Goal: Task Accomplishment & Management: Complete application form

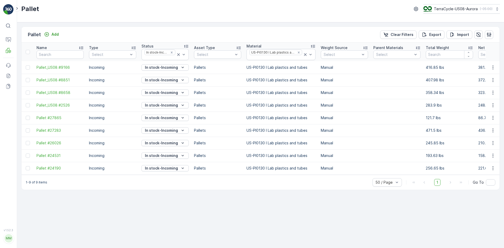
scroll to position [0, 205]
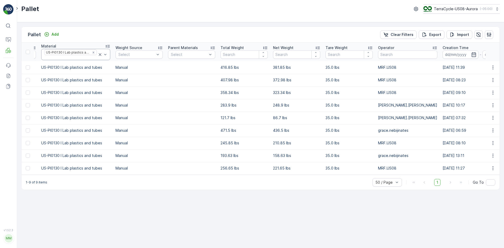
click at [99, 55] on icon at bounding box center [100, 54] width 3 height 3
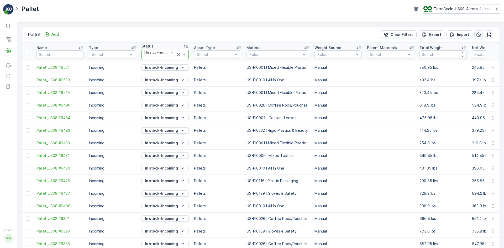
click at [178, 56] on icon at bounding box center [178, 54] width 5 height 5
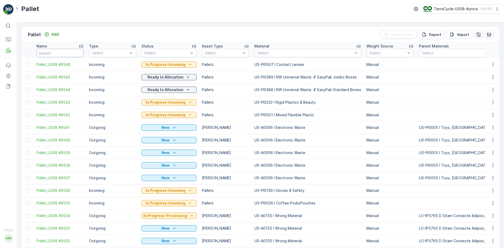
click at [57, 50] on input "text" at bounding box center [59, 53] width 47 height 8
type input "797"
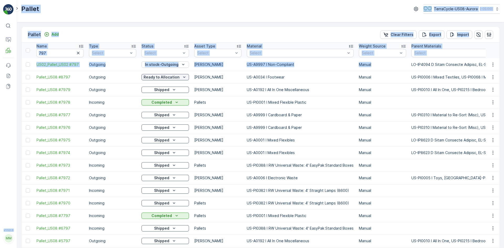
drag, startPoint x: 411, startPoint y: 64, endPoint x: 16, endPoint y: 25, distance: 396.4
click at [1, 23] on div "⌘B Operations MRF Events Reports Documents v 1.52.3 MM MRF.US08 Pallet TerraCyc…" at bounding box center [252, 124] width 504 height 248
click at [41, 61] on td "US02_Pallet_US02 #797" at bounding box center [60, 64] width 52 height 13
click at [41, 62] on span "US02_Pallet_US02 #797" at bounding box center [59, 64] width 47 height 5
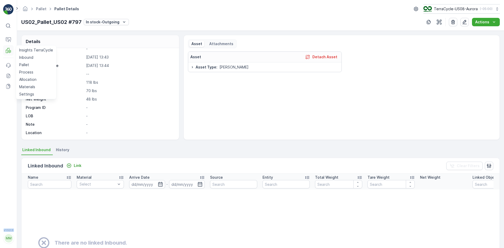
click at [8, 52] on icon at bounding box center [8, 50] width 5 height 5
click at [26, 56] on p "Inbound" at bounding box center [26, 57] width 14 height 5
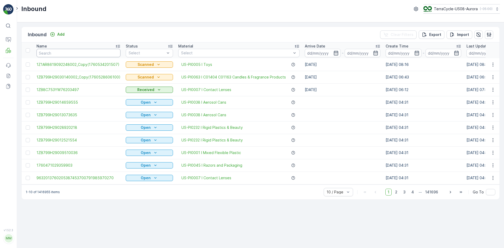
click at [51, 51] on input "text" at bounding box center [78, 53] width 84 height 8
type input "592736"
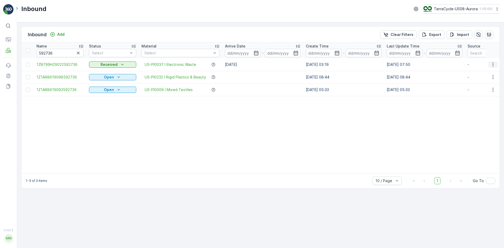
click at [492, 64] on icon "button" at bounding box center [492, 64] width 5 height 5
click at [478, 100] on span "Print QR" at bounding box center [471, 101] width 14 height 5
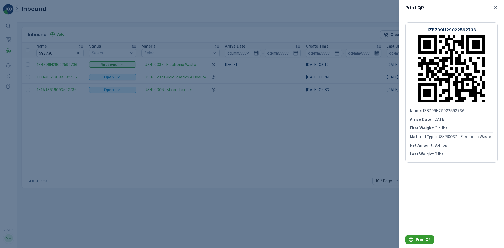
click at [427, 240] on p "Print QR" at bounding box center [422, 239] width 15 height 5
drag, startPoint x: 66, startPoint y: 113, endPoint x: 58, endPoint y: 100, distance: 15.1
click at [66, 112] on div at bounding box center [252, 124] width 504 height 248
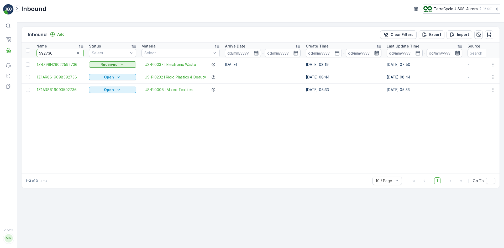
drag, startPoint x: 58, startPoint y: 52, endPoint x: 41, endPoint y: 54, distance: 17.0
click at [41, 54] on input "592736" at bounding box center [59, 53] width 47 height 8
click at [77, 54] on icon "button" at bounding box center [78, 52] width 5 height 5
drag, startPoint x: 31, startPoint y: 66, endPoint x: 36, endPoint y: 64, distance: 5.6
click at [31, 66] on link "Pallet" at bounding box center [36, 64] width 38 height 7
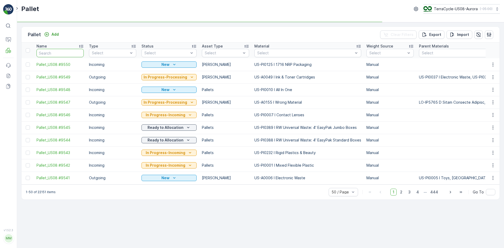
click at [65, 55] on input "text" at bounding box center [59, 53] width 47 height 8
type input "9546"
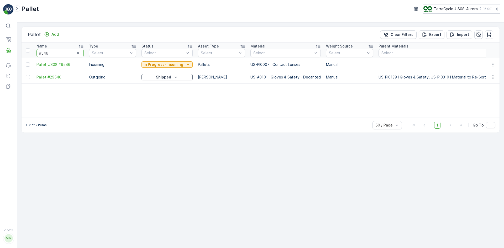
drag, startPoint x: 55, startPoint y: 50, endPoint x: 1, endPoint y: 49, distance: 54.3
click at [0, 50] on div "⌘B Operations MRF Events Reports Documents v 1.52.3 MM MRF.US08 Pallet TerraCyc…" at bounding box center [252, 124] width 504 height 248
type input "0001"
drag, startPoint x: 52, startPoint y: 52, endPoint x: 0, endPoint y: 50, distance: 51.7
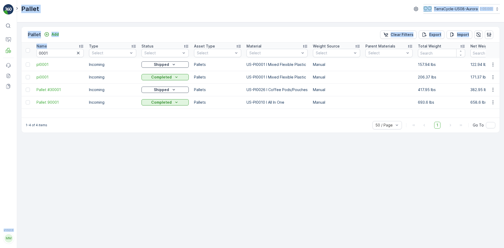
click at [79, 35] on div "Pallet Add Clear Filters Export Import" at bounding box center [261, 35] width 478 height 16
click at [54, 35] on p "Add" at bounding box center [54, 34] width 7 height 5
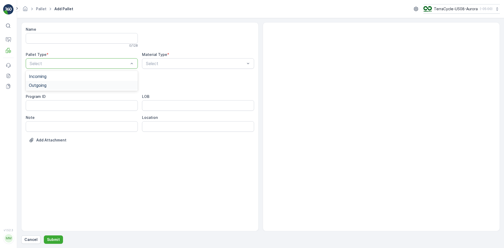
click at [72, 83] on div "Outgoing" at bounding box center [82, 85] width 106 height 5
click at [73, 98] on div "Gaylord" at bounding box center [82, 97] width 106 height 5
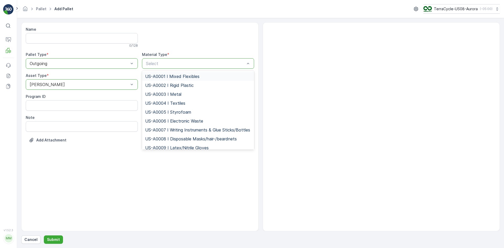
click at [198, 78] on span "US-A0001 I Mixed Flexibles" at bounding box center [172, 76] width 54 height 5
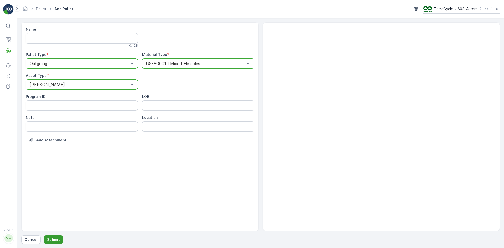
click at [55, 242] on button "Submit" at bounding box center [53, 239] width 19 height 8
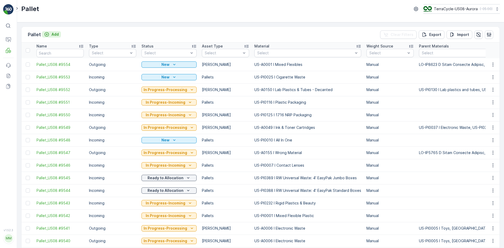
click at [50, 34] on div "Add" at bounding box center [51, 34] width 15 height 5
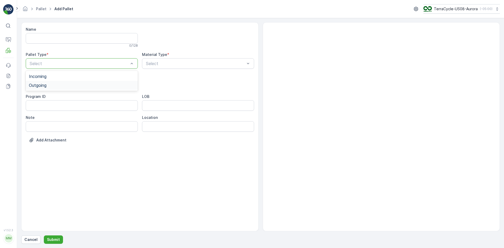
click at [56, 85] on div "Outgoing" at bounding box center [82, 85] width 106 height 5
click at [60, 96] on div "Gaylord" at bounding box center [82, 97] width 106 height 5
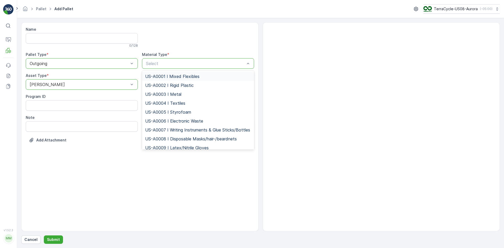
click at [160, 76] on span "US-A0001 I Mixed Flexibles" at bounding box center [172, 76] width 54 height 5
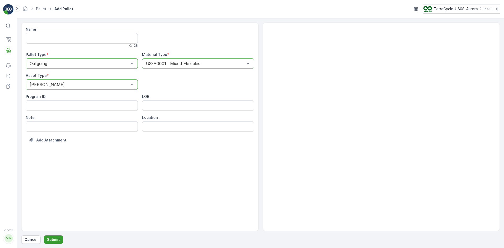
click at [51, 241] on p "Submit" at bounding box center [53, 239] width 13 height 5
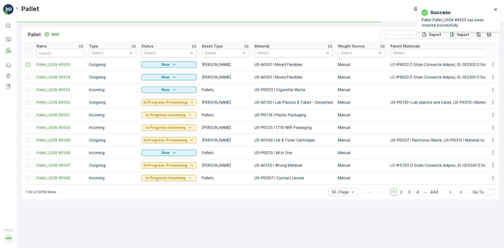
click at [29, 63] on div at bounding box center [28, 64] width 4 height 4
click at [26, 62] on input "checkbox" at bounding box center [26, 62] width 0 height 0
click at [28, 79] on div at bounding box center [28, 77] width 4 height 4
click at [26, 75] on input "checkbox" at bounding box center [26, 75] width 0 height 0
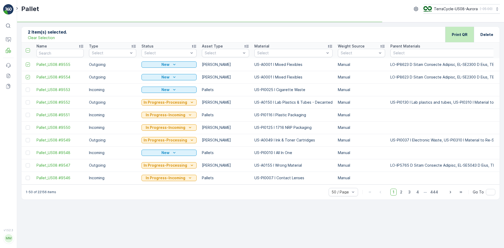
click at [450, 37] on div "Print QR" at bounding box center [459, 34] width 29 height 15
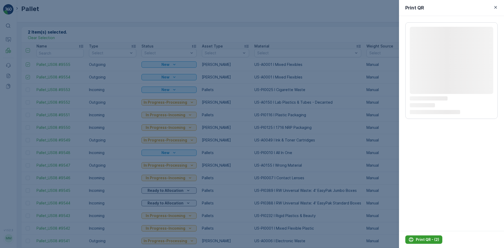
click at [428, 240] on p "Print QR - (2)" at bounding box center [426, 239] width 23 height 5
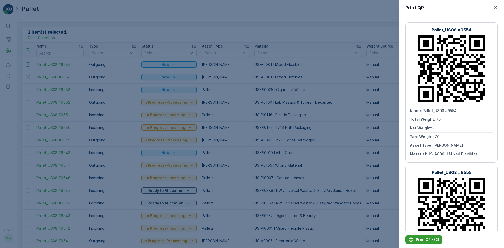
click at [427, 240] on p "Print QR - (2)" at bounding box center [426, 239] width 23 height 5
click at [71, 49] on div at bounding box center [252, 124] width 504 height 248
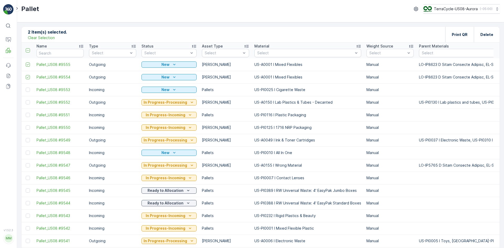
click at [45, 38] on p "Clear Selection" at bounding box center [41, 37] width 27 height 5
click at [54, 35] on p "Add" at bounding box center [54, 34] width 7 height 5
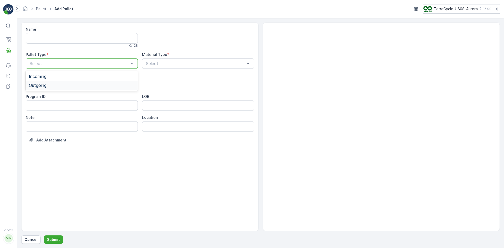
click at [84, 85] on div "Outgoing" at bounding box center [82, 85] width 106 height 5
click at [75, 79] on div "Select" at bounding box center [82, 84] width 112 height 10
click at [73, 92] on div "Gaylord Bales Pallets Bigbag Barrel FD Pallet" at bounding box center [82, 120] width 112 height 56
click at [111, 94] on div "Gaylord" at bounding box center [82, 97] width 112 height 9
click at [188, 60] on div "Select" at bounding box center [198, 63] width 112 height 10
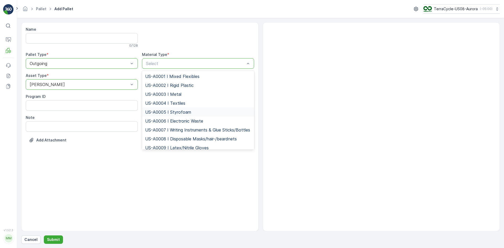
click at [185, 113] on span "US-A0005 I Styrofoam" at bounding box center [168, 112] width 46 height 5
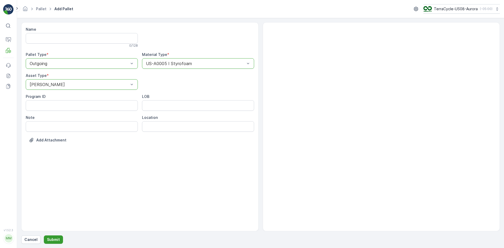
click at [48, 238] on p "Submit" at bounding box center [53, 239] width 13 height 5
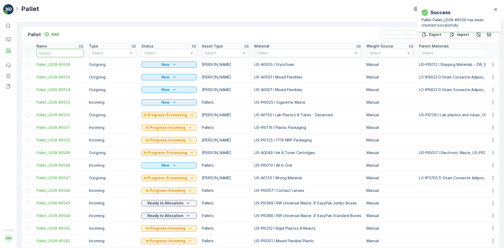
click at [52, 51] on input "text" at bounding box center [59, 53] width 47 height 8
type input "9552"
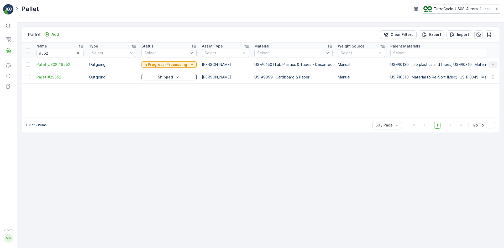
click at [492, 65] on icon "button" at bounding box center [492, 64] width 1 height 4
click at [487, 110] on span "Delete Pallet" at bounding box center [482, 111] width 23 height 5
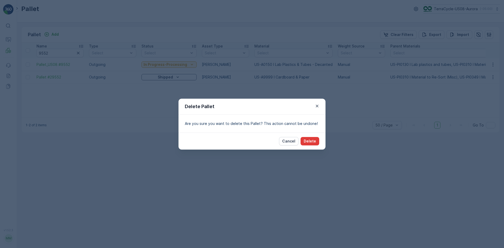
click at [304, 140] on button "Delete" at bounding box center [309, 141] width 19 height 8
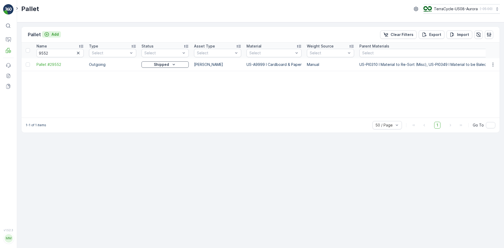
click at [59, 34] on button "Add" at bounding box center [51, 34] width 19 height 6
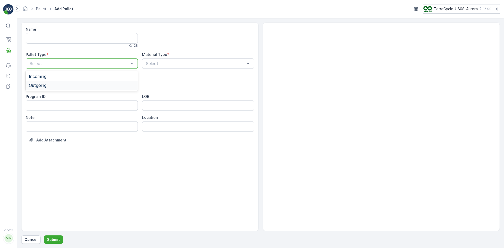
click at [67, 84] on div "Outgoing" at bounding box center [82, 85] width 106 height 5
click at [68, 95] on div "Gaylord" at bounding box center [82, 97] width 106 height 5
click at [148, 66] on div "Select" at bounding box center [198, 63] width 112 height 10
type input "0155"
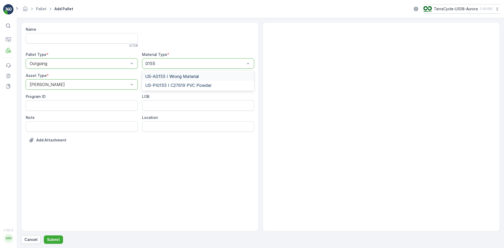
click at [186, 76] on span "US-A0155 I Wrong Material" at bounding box center [172, 76] width 54 height 5
click at [55, 239] on p "Submit" at bounding box center [53, 239] width 13 height 5
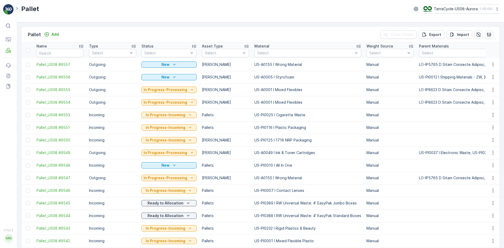
drag, startPoint x: 27, startPoint y: 77, endPoint x: 252, endPoint y: 92, distance: 225.3
click at [27, 77] on div at bounding box center [28, 77] width 4 height 4
click at [26, 75] on input "checkbox" at bounding box center [26, 75] width 0 height 0
click at [27, 65] on div at bounding box center [28, 64] width 4 height 4
click at [26, 62] on input "checkbox" at bounding box center [26, 62] width 0 height 0
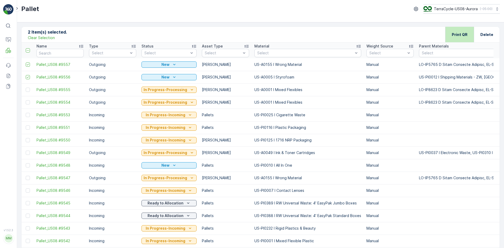
click at [463, 33] on p "Print QR" at bounding box center [459, 34] width 16 height 5
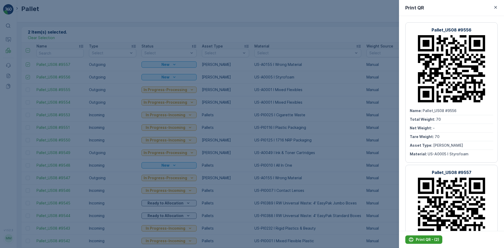
click at [415, 239] on div "Print QR - (2)" at bounding box center [423, 239] width 31 height 5
click at [50, 89] on div at bounding box center [252, 124] width 504 height 248
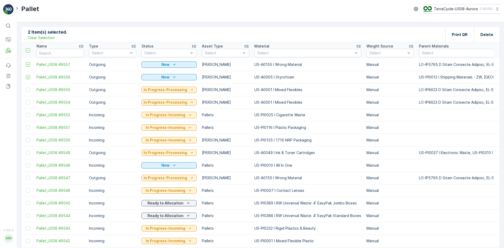
click at [50, 38] on p "Clear Selection" at bounding box center [41, 37] width 27 height 5
click at [56, 33] on p "Add" at bounding box center [54, 34] width 7 height 5
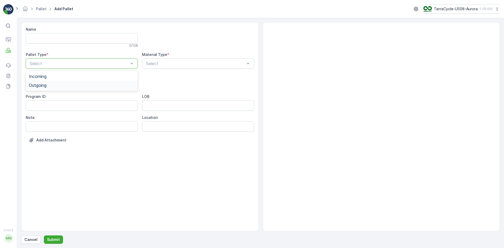
click at [66, 84] on div "Outgoing" at bounding box center [82, 85] width 106 height 5
click at [67, 95] on div "Gaylord" at bounding box center [82, 97] width 106 height 5
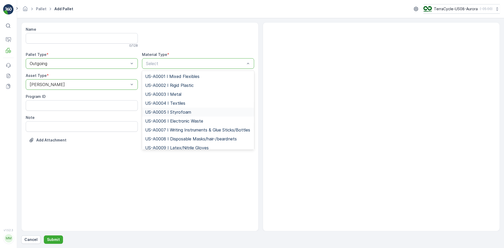
click at [159, 112] on span "US-A0005 I Styrofoam" at bounding box center [168, 112] width 46 height 5
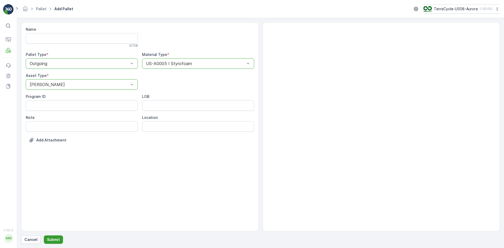
click at [55, 240] on p "Submit" at bounding box center [53, 239] width 13 height 5
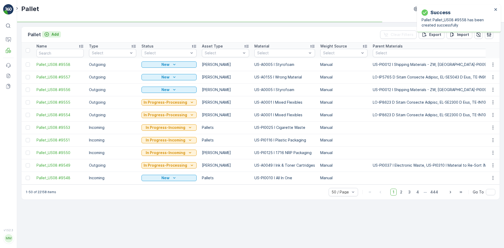
click at [51, 35] on p "Add" at bounding box center [54, 34] width 7 height 5
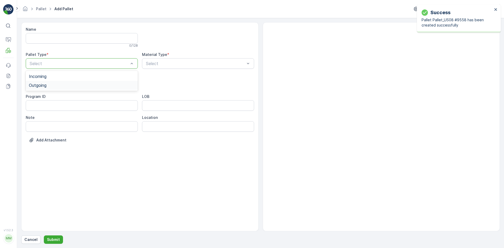
click at [51, 85] on div "Outgoing" at bounding box center [82, 85] width 106 height 5
click at [50, 94] on div "Gaylord" at bounding box center [82, 97] width 112 height 9
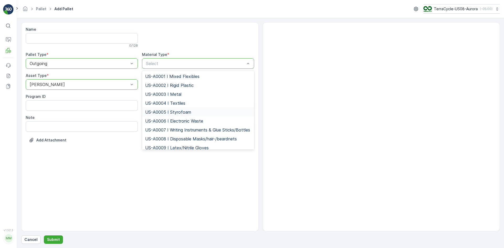
click at [149, 110] on span "US-A0005 I Styrofoam" at bounding box center [168, 112] width 46 height 5
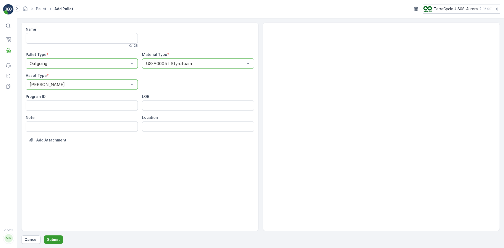
click at [53, 239] on p "Submit" at bounding box center [53, 239] width 13 height 5
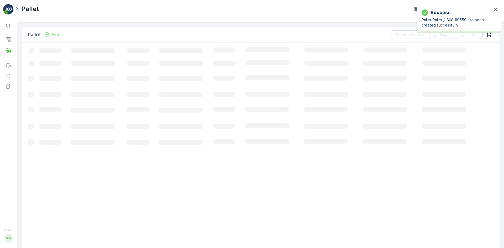
click at [54, 34] on p "Add" at bounding box center [54, 34] width 7 height 5
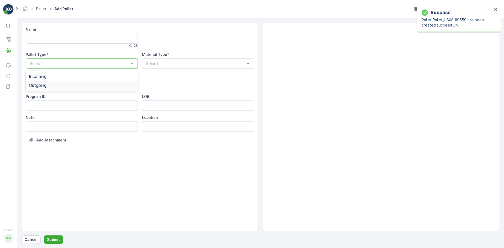
click at [51, 85] on div "Outgoing" at bounding box center [82, 85] width 106 height 5
click at [49, 100] on div "Gaylord" at bounding box center [82, 97] width 112 height 9
click at [173, 67] on div "Select" at bounding box center [198, 63] width 112 height 10
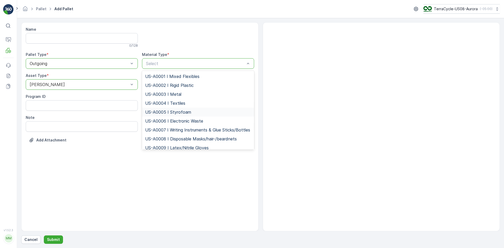
click at [172, 110] on span "US-A0005 I Styrofoam" at bounding box center [168, 112] width 46 height 5
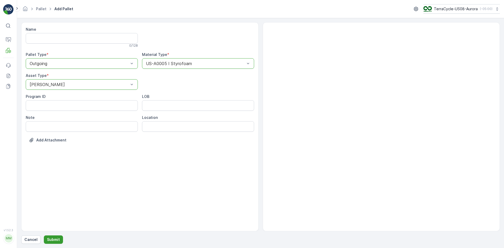
click at [47, 243] on button "Submit" at bounding box center [53, 239] width 19 height 8
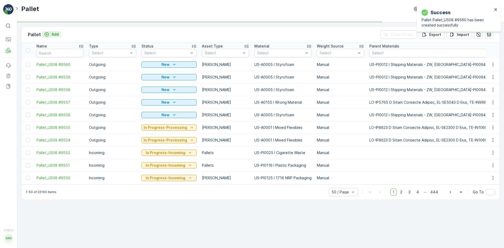
click at [51, 34] on div "Add" at bounding box center [51, 34] width 15 height 5
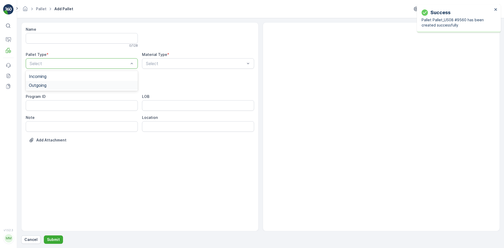
click at [58, 84] on div "Outgoing" at bounding box center [82, 85] width 106 height 5
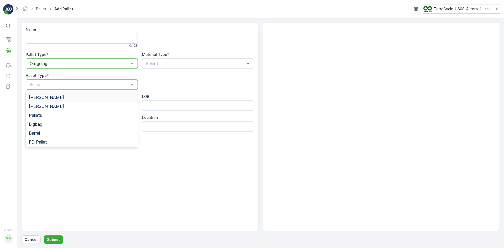
click at [59, 94] on div "Gaylord" at bounding box center [82, 97] width 112 height 9
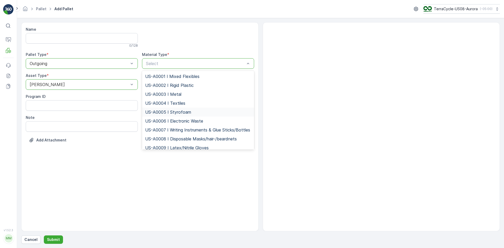
click at [163, 110] on span "US-A0005 I Styrofoam" at bounding box center [168, 112] width 46 height 5
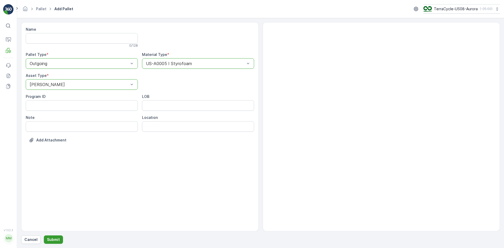
click at [56, 238] on p "Submit" at bounding box center [53, 239] width 13 height 5
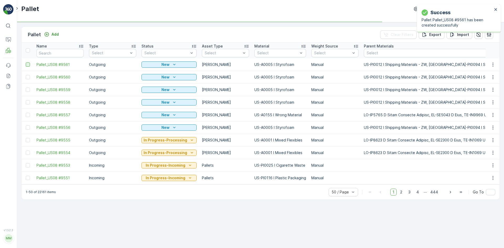
click at [26, 66] on div at bounding box center [28, 64] width 4 height 4
click at [26, 62] on input "checkbox" at bounding box center [26, 62] width 0 height 0
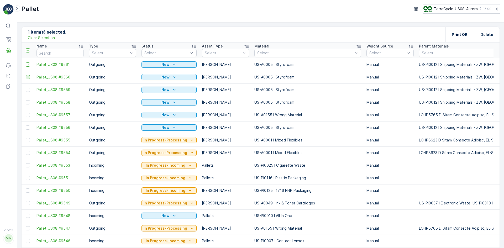
click at [27, 78] on div at bounding box center [28, 77] width 4 height 4
click at [26, 75] on input "checkbox" at bounding box center [26, 75] width 0 height 0
click at [27, 88] on div at bounding box center [28, 90] width 4 height 4
click at [26, 88] on input "checkbox" at bounding box center [26, 88] width 0 height 0
click at [28, 102] on div at bounding box center [28, 102] width 4 height 4
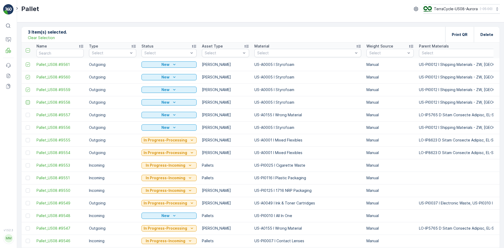
click at [26, 100] on input "checkbox" at bounding box center [26, 100] width 0 height 0
click at [446, 35] on div "Print QR" at bounding box center [459, 34] width 29 height 15
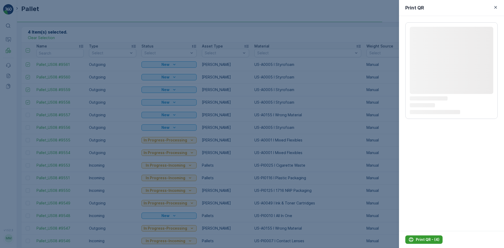
click at [419, 239] on p "Print QR - (4)" at bounding box center [427, 239] width 24 height 5
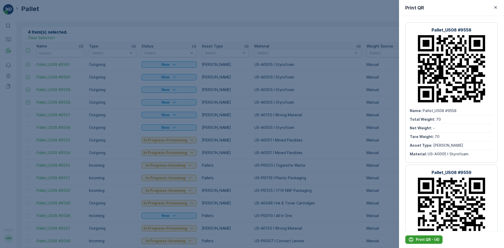
click at [417, 236] on button "Print QR - (4)" at bounding box center [423, 239] width 37 height 8
click at [342, 48] on div at bounding box center [252, 124] width 504 height 248
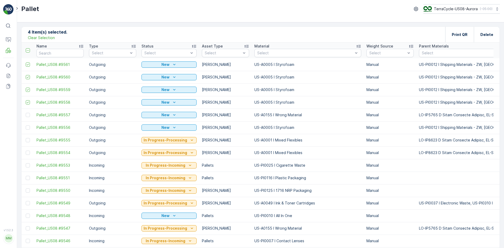
click at [48, 38] on p "Clear Selection" at bounding box center [41, 37] width 27 height 5
click at [48, 52] on input "text" at bounding box center [59, 53] width 47 height 8
type input "9523"
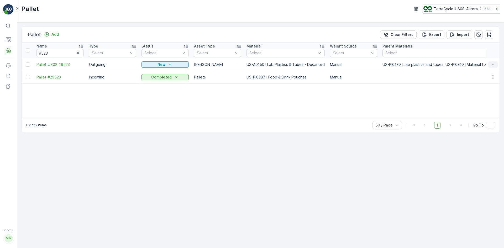
click at [490, 67] on button "button" at bounding box center [492, 64] width 9 height 6
click at [485, 111] on span "Delete Pallet" at bounding box center [482, 111] width 23 height 5
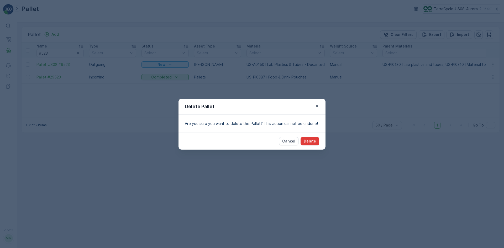
click at [316, 143] on p "Delete" at bounding box center [309, 140] width 12 height 5
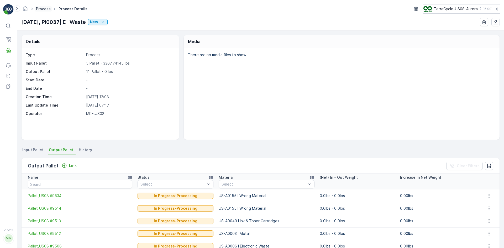
click at [43, 6] on ul "Process" at bounding box center [46, 9] width 23 height 8
click at [43, 9] on link "Process" at bounding box center [43, 9] width 15 height 4
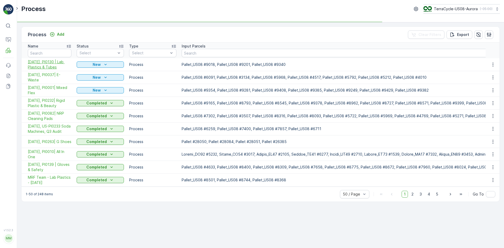
click at [54, 65] on span "[DATE], PI0130 | Lab Plastics & Tubes" at bounding box center [50, 64] width 44 height 10
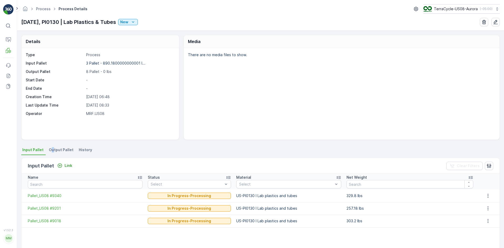
click at [52, 151] on span "Output Pallet" at bounding box center [61, 149] width 25 height 5
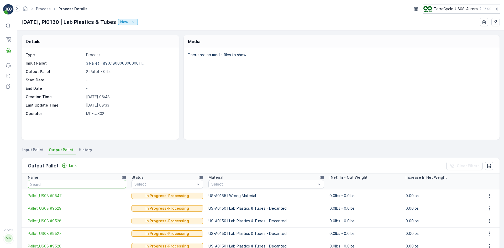
click at [76, 183] on input "text" at bounding box center [77, 184] width 98 height 8
click at [488, 198] on button "button" at bounding box center [488, 196] width 9 height 6
click at [489, 204] on span "Detach" at bounding box center [492, 203] width 13 height 5
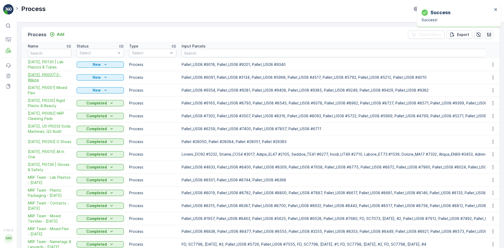
click at [55, 75] on span "[DATE], PI0037| E- Waste" at bounding box center [50, 77] width 44 height 10
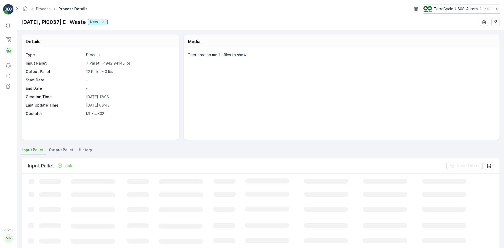
click at [63, 149] on span "Output Pallet" at bounding box center [61, 149] width 25 height 5
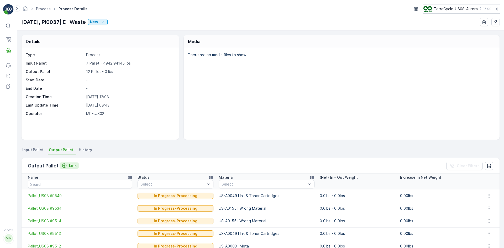
click at [71, 165] on p "Link" at bounding box center [73, 165] width 8 height 5
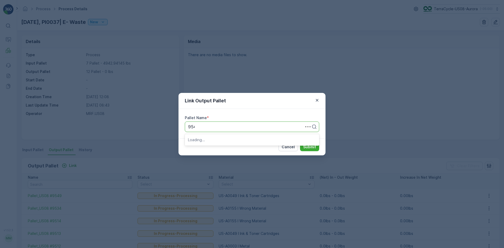
type input "9547"
click at [245, 138] on div "Pallet_US08 #9547" at bounding box center [252, 139] width 128 height 5
click at [310, 148] on p "Submit" at bounding box center [309, 146] width 13 height 5
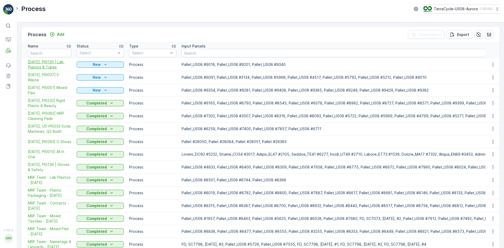
click at [56, 65] on span "[DATE], PI0130 | Lab Plastics & Tubes" at bounding box center [50, 64] width 44 height 10
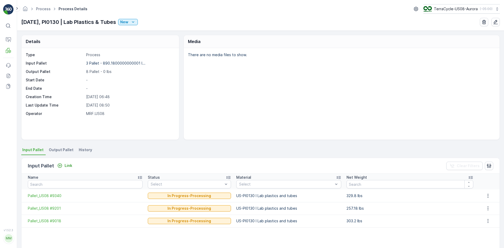
click at [63, 149] on span "Output Pallet" at bounding box center [61, 149] width 25 height 5
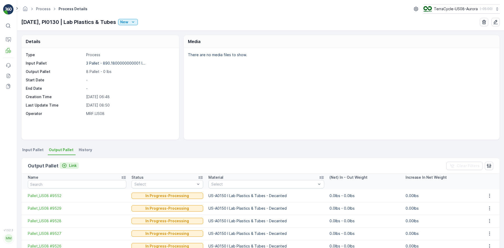
click at [71, 167] on p "Link" at bounding box center [73, 165] width 8 height 5
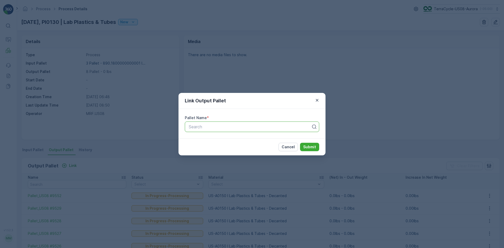
click at [200, 126] on div at bounding box center [249, 126] width 123 height 5
type input "9555"
click at [203, 138] on span "Pallet #29555" at bounding box center [202, 139] width 28 height 5
click at [306, 146] on p "Submit" at bounding box center [309, 146] width 13 height 5
type input "9555"
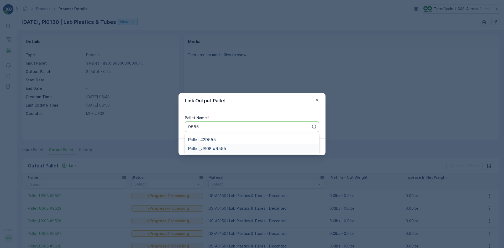
click at [221, 146] on div "Pallet_US08 #9555" at bounding box center [252, 148] width 134 height 9
click at [303, 144] on button "Submit" at bounding box center [309, 147] width 19 height 8
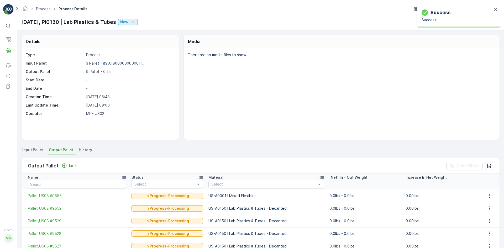
click at [32, 151] on span "Input Pallet" at bounding box center [32, 149] width 21 height 5
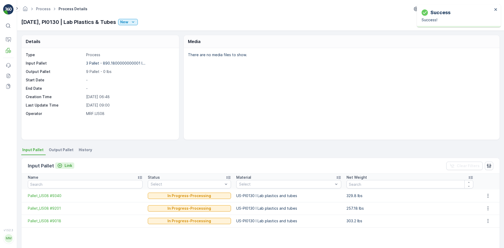
click at [61, 166] on icon "Link" at bounding box center [60, 165] width 4 height 4
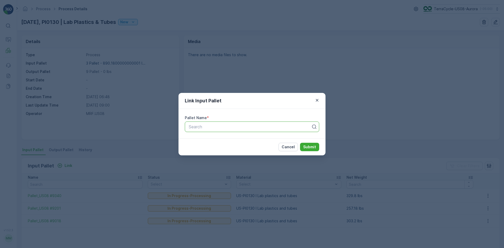
click at [248, 128] on div at bounding box center [249, 126] width 123 height 5
type input "9166"
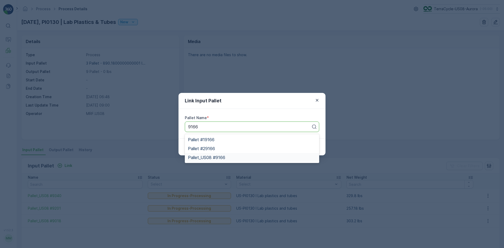
click at [246, 154] on div "Pallet_US08 #9166" at bounding box center [252, 157] width 134 height 9
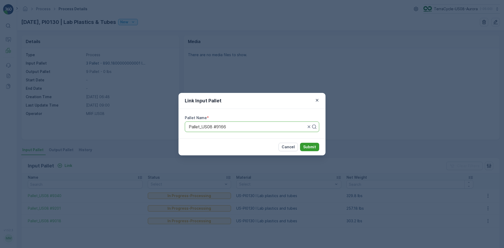
click at [310, 145] on p "Submit" at bounding box center [309, 146] width 13 height 5
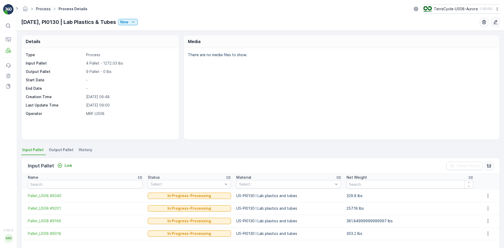
click at [45, 7] on link "Process" at bounding box center [43, 9] width 15 height 4
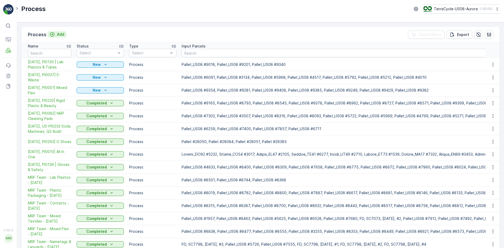
click at [56, 34] on div "Add" at bounding box center [57, 34] width 15 height 5
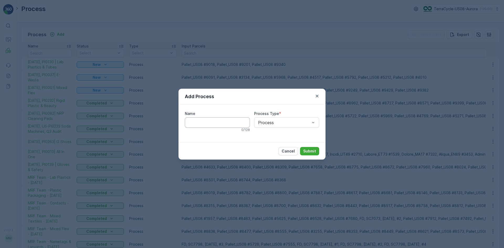
click at [217, 117] on div "Name 0 / 128" at bounding box center [217, 121] width 65 height 21
click at [219, 122] on input "Name" at bounding box center [217, 122] width 65 height 10
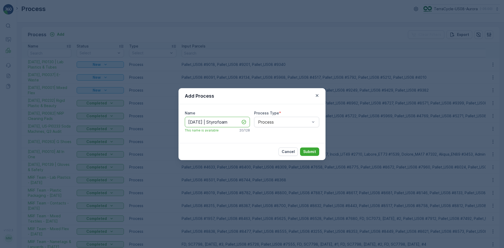
click at [203, 124] on input "[DATE] | Styrofoam" at bounding box center [217, 122] width 65 height 10
click at [205, 124] on input "[DATE] | Styrofoam" at bounding box center [217, 122] width 65 height 10
type input "[DATE], PI0094 | Styrofoam"
click at [310, 151] on p "Submit" at bounding box center [309, 151] width 13 height 5
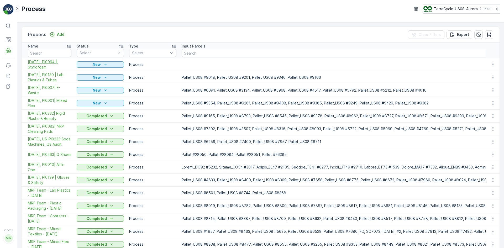
click at [55, 62] on span "[DATE], PI0094 | Styrofoam" at bounding box center [50, 64] width 44 height 10
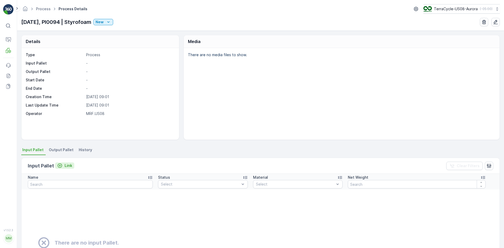
click at [70, 165] on p "Link" at bounding box center [69, 165] width 8 height 5
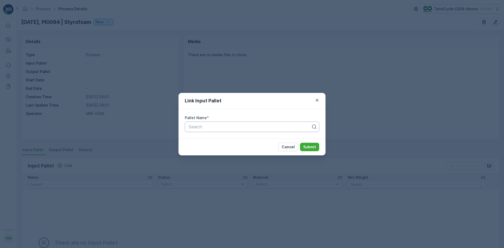
click at [240, 128] on div at bounding box center [249, 126] width 123 height 5
drag, startPoint x: 64, startPoint y: 29, endPoint x: 61, endPoint y: 26, distance: 3.4
click at [64, 29] on div "Link Input Pallet Pallet Name * Search Cancel Submit" at bounding box center [252, 124] width 504 height 248
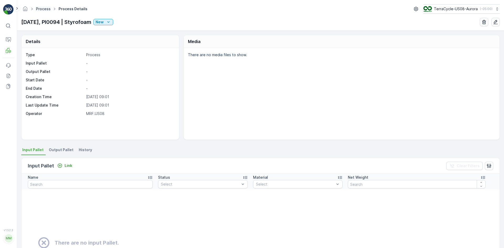
click at [49, 10] on link "Process" at bounding box center [43, 9] width 15 height 4
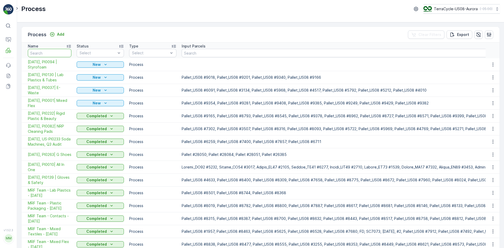
click at [54, 55] on input "text" at bounding box center [50, 53] width 44 height 8
click at [53, 62] on span "[DATE], PI0094 | Styrofoam" at bounding box center [50, 64] width 44 height 10
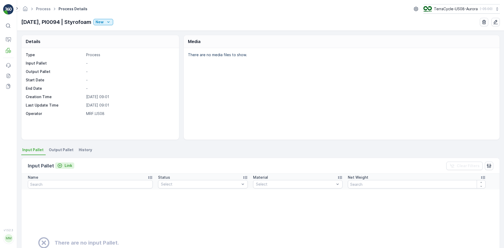
click at [66, 166] on p "Link" at bounding box center [69, 165] width 8 height 5
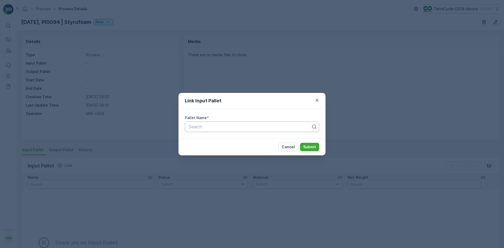
click at [246, 124] on div at bounding box center [249, 126] width 123 height 5
type input "8014"
click at [217, 139] on span "Pallet_US08 #8014" at bounding box center [206, 139] width 37 height 5
click at [306, 145] on p "Submit" at bounding box center [309, 146] width 13 height 5
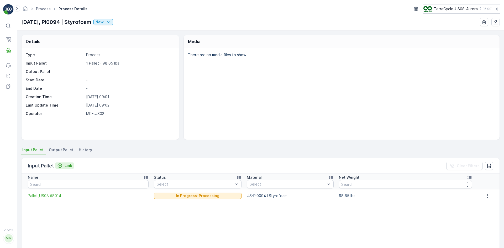
click at [71, 164] on p "Link" at bounding box center [69, 165] width 8 height 5
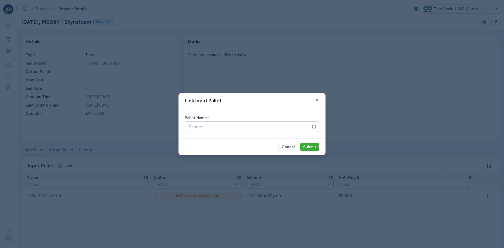
click at [215, 125] on div at bounding box center [249, 126] width 123 height 5
type input "9554"
click at [235, 148] on div "Pallet_US08 #9554" at bounding box center [252, 148] width 128 height 5
click at [304, 144] on button "Submit" at bounding box center [309, 147] width 19 height 8
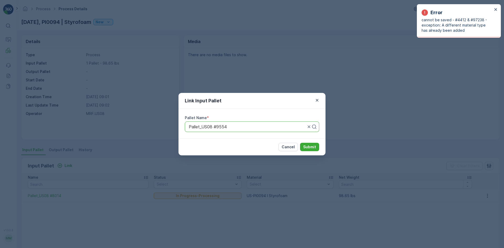
click at [145, 173] on div "Link Input Pallet Pallet Name * Pallet_US08 #9554 Cancel Submit" at bounding box center [252, 124] width 504 height 248
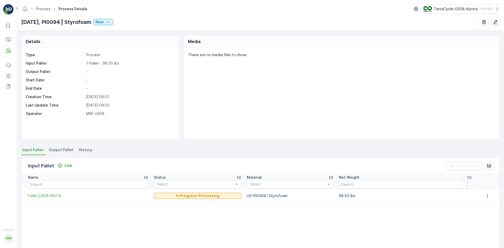
click at [58, 152] on span "Output Pallet" at bounding box center [61, 149] width 25 height 5
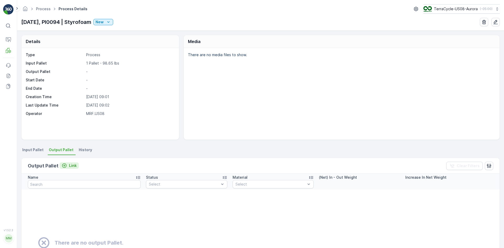
click at [67, 166] on div "Link" at bounding box center [69, 165] width 15 height 5
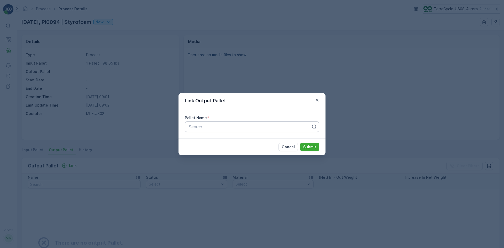
click at [212, 131] on div "Search" at bounding box center [252, 126] width 134 height 10
type input "9554"
click at [287, 145] on div "Pallet_US08 #9554" at bounding box center [252, 148] width 134 height 9
click at [311, 146] on p "Submit" at bounding box center [309, 146] width 13 height 5
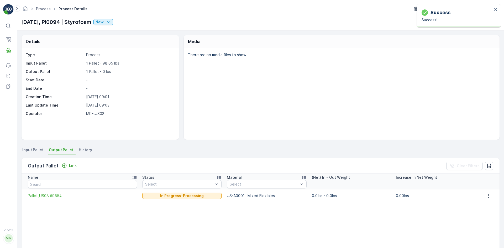
click at [240, 121] on div "There are no media files to show." at bounding box center [342, 94] width 316 height 92
click at [42, 10] on link "Process" at bounding box center [43, 9] width 15 height 4
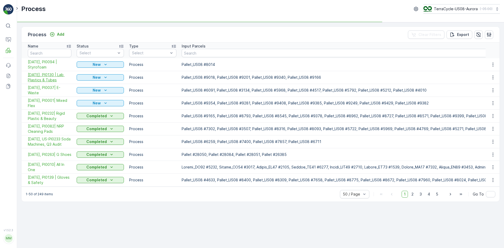
click at [56, 75] on span "[DATE], PI0130 | Lab Plastics & Tubes" at bounding box center [50, 77] width 44 height 10
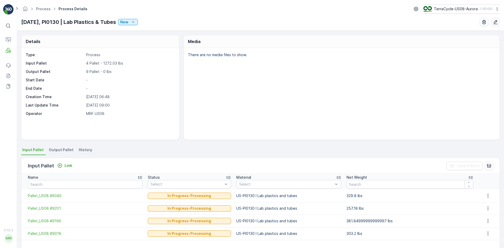
click at [62, 150] on span "Output Pallet" at bounding box center [61, 149] width 25 height 5
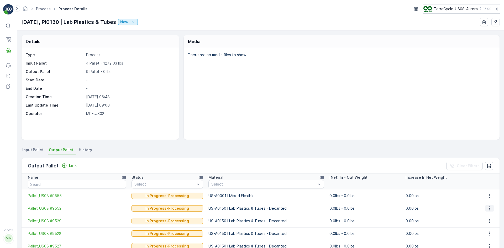
click at [489, 210] on icon "button" at bounding box center [489, 208] width 5 height 5
click at [489, 217] on span "Detach" at bounding box center [492, 216] width 13 height 5
click at [69, 163] on p "Link" at bounding box center [73, 165] width 8 height 5
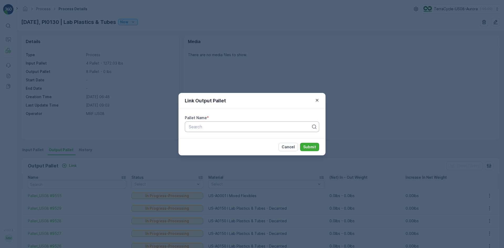
click at [228, 125] on div at bounding box center [249, 126] width 123 height 5
type input "9557"
click at [235, 139] on div "Pallet_US08 #9557" at bounding box center [252, 139] width 128 height 5
click at [313, 147] on p "Submit" at bounding box center [309, 146] width 13 height 5
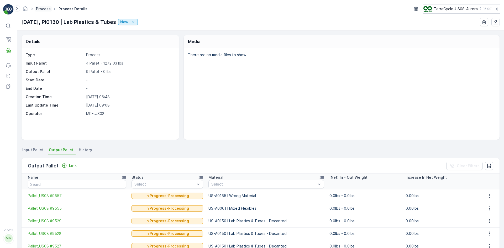
click at [47, 9] on link "Process" at bounding box center [43, 9] width 15 height 4
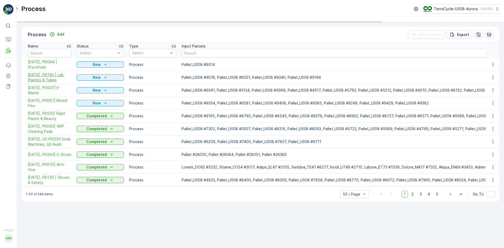
click at [47, 79] on span "[DATE], PI0130 | Lab Plastics & Tubes" at bounding box center [50, 77] width 44 height 10
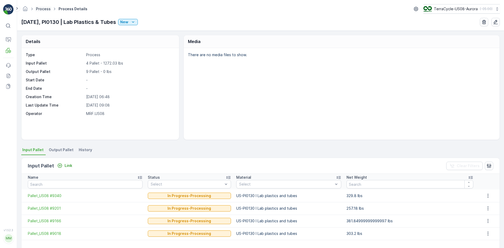
click at [45, 7] on link "Process" at bounding box center [43, 9] width 15 height 4
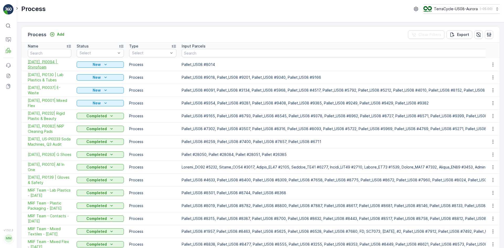
click at [45, 60] on span "[DATE], PI0094 | Styrofoam" at bounding box center [50, 64] width 44 height 10
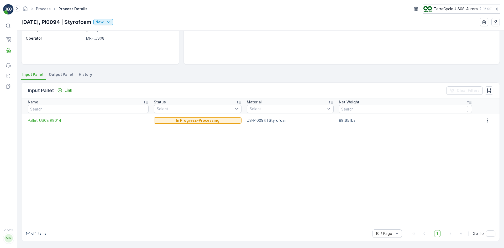
scroll to position [75, 0]
click at [59, 74] on span "Output Pallet" at bounding box center [61, 74] width 25 height 5
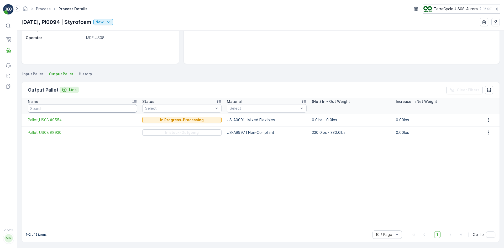
scroll to position [76, 0]
click at [49, 8] on link "Process" at bounding box center [43, 9] width 15 height 4
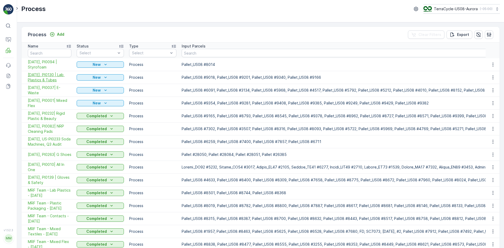
click at [57, 75] on span "[DATE], PI0130 | Lab Plastics & Tubes" at bounding box center [50, 77] width 44 height 10
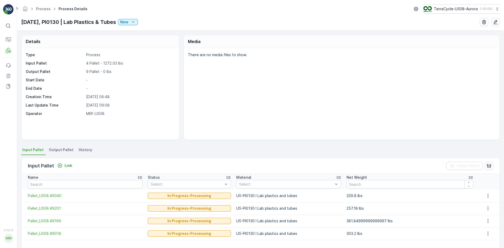
click at [66, 146] on div "Details Type Process Input Pallet 4 Pallet - 1272.03 lbs Output Pallet 9 Pallet…" at bounding box center [260, 139] width 487 height 217
click at [66, 147] on span "Output Pallet" at bounding box center [61, 149] width 25 height 5
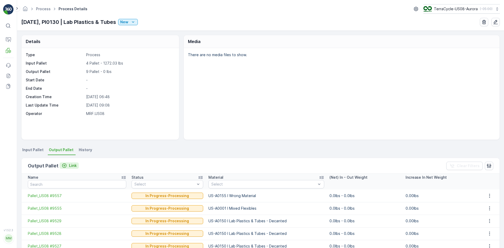
click at [69, 167] on p "Link" at bounding box center [73, 165] width 8 height 5
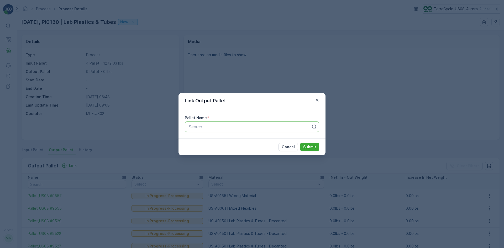
click at [202, 127] on div at bounding box center [249, 126] width 123 height 5
type input "8930"
click at [246, 137] on div "Pallet_US08 #8930" at bounding box center [252, 139] width 128 height 5
click at [311, 150] on button "Submit" at bounding box center [309, 147] width 19 height 8
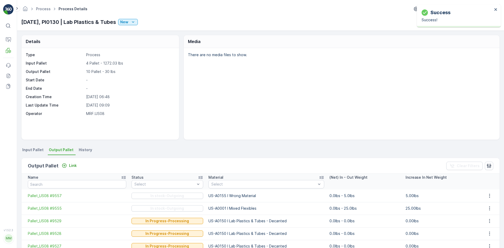
click at [121, 155] on div "Output Pallet Link Clear Filters Name Status Select Material Select (Net) In - …" at bounding box center [260, 244] width 478 height 178
click at [46, 10] on link "Process" at bounding box center [43, 9] width 15 height 4
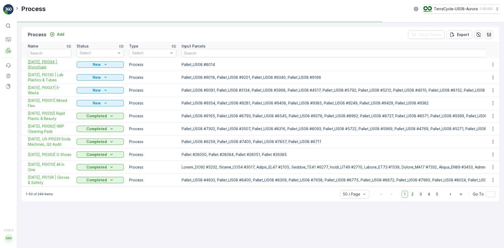
click at [38, 63] on span "[DATE], PI0094 | Styrofoam" at bounding box center [50, 64] width 44 height 10
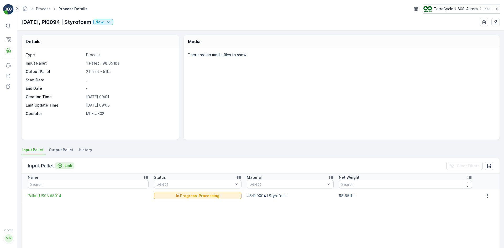
click at [61, 164] on icon "Link" at bounding box center [59, 165] width 5 height 5
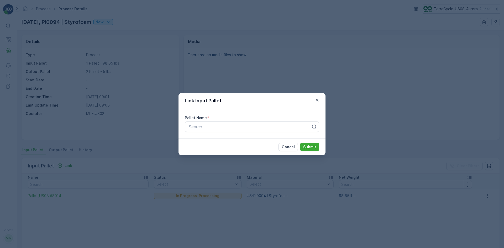
drag, startPoint x: 114, startPoint y: 165, endPoint x: 71, endPoint y: 150, distance: 45.8
click at [112, 164] on div "Link Input Pallet Pallet Name * Search Cancel Submit" at bounding box center [252, 124] width 504 height 248
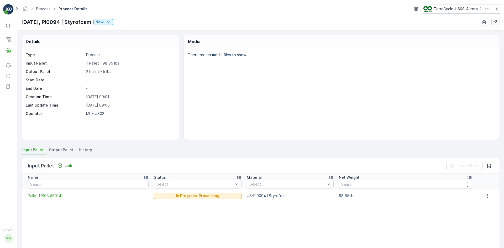
click at [57, 150] on span "Output Pallet" at bounding box center [61, 149] width 25 height 5
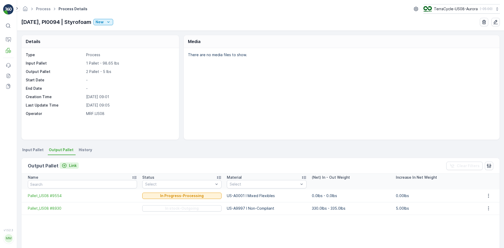
click at [71, 165] on p "Link" at bounding box center [73, 165] width 8 height 5
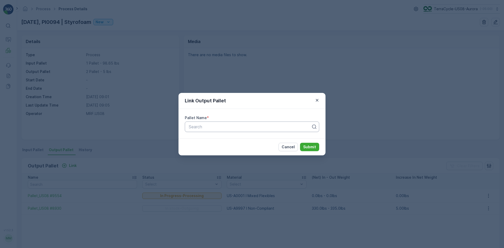
click at [203, 129] on div at bounding box center [249, 126] width 123 height 5
type input "9556"
click at [223, 147] on span "Pallet_US08 #9556" at bounding box center [207, 148] width 38 height 5
click at [314, 145] on p "Submit" at bounding box center [309, 146] width 13 height 5
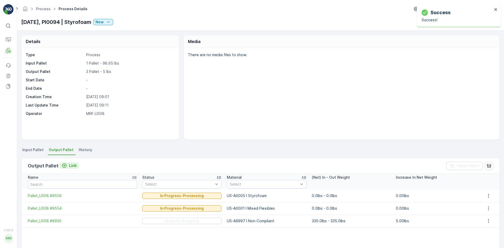
click at [67, 167] on div "Link" at bounding box center [69, 165] width 15 height 5
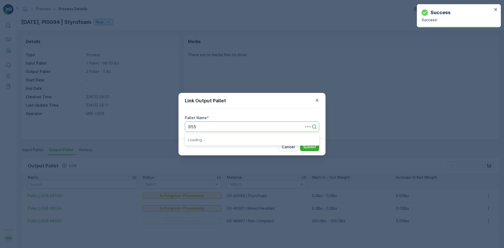
type input "9557"
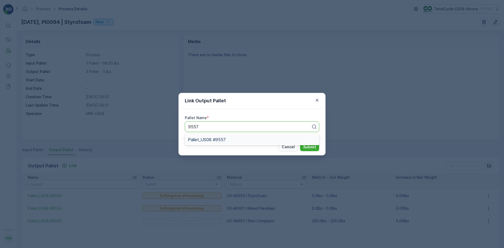
click at [212, 140] on span "Pallet_US08 #9557" at bounding box center [207, 139] width 38 height 5
click at [308, 148] on p "Submit" at bounding box center [309, 146] width 13 height 5
